Goal: Task Accomplishment & Management: Use online tool/utility

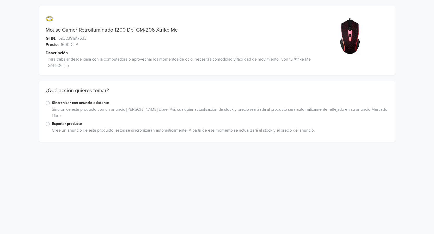
click at [52, 125] on label "Exportar producto" at bounding box center [220, 124] width 336 height 6
click at [0, 0] on input "Exportar producto" at bounding box center [0, 0] width 0 height 0
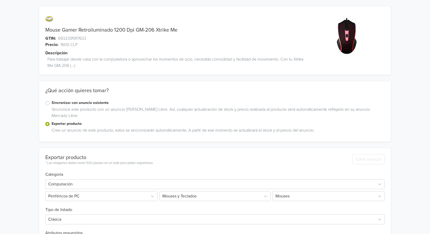
scroll to position [90, 0]
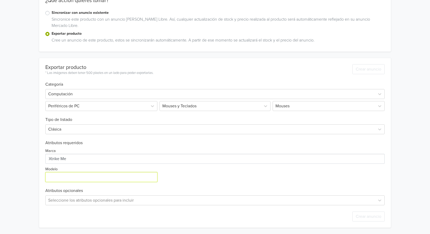
click at [58, 179] on input "Modelo" at bounding box center [101, 177] width 112 height 10
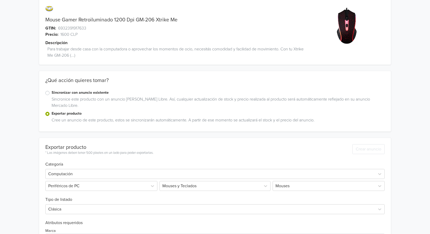
scroll to position [0, 0]
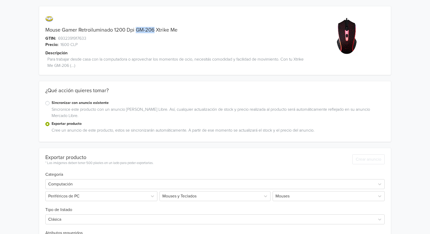
drag, startPoint x: 155, startPoint y: 30, endPoint x: 138, endPoint y: 30, distance: 16.9
click at [138, 30] on link "Mouse Gamer Retroiluminado 1200 Dpi GM-206 Xtrike Me" at bounding box center [111, 30] width 132 height 6
copy link "GM-206"
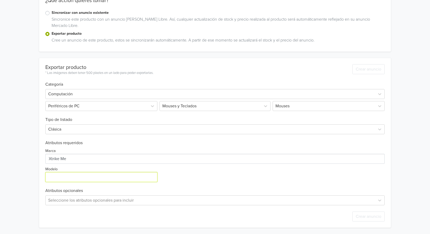
click at [101, 179] on input "Modelo" at bounding box center [101, 177] width 112 height 10
paste input "GM-206"
type input "GM-206"
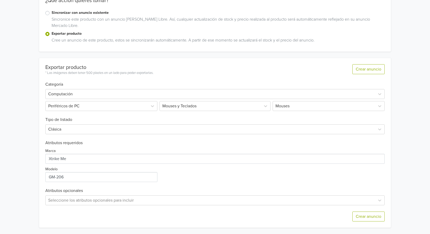
click at [191, 178] on div "Marca Modelo" at bounding box center [214, 163] width 339 height 36
click at [361, 213] on button "Crear anuncio" at bounding box center [368, 216] width 32 height 10
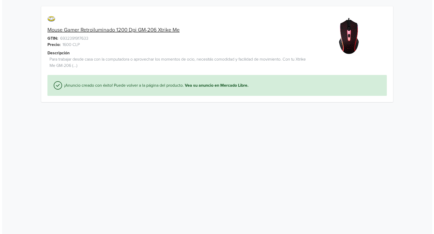
scroll to position [0, 0]
